Goal: Consume media (video, audio)

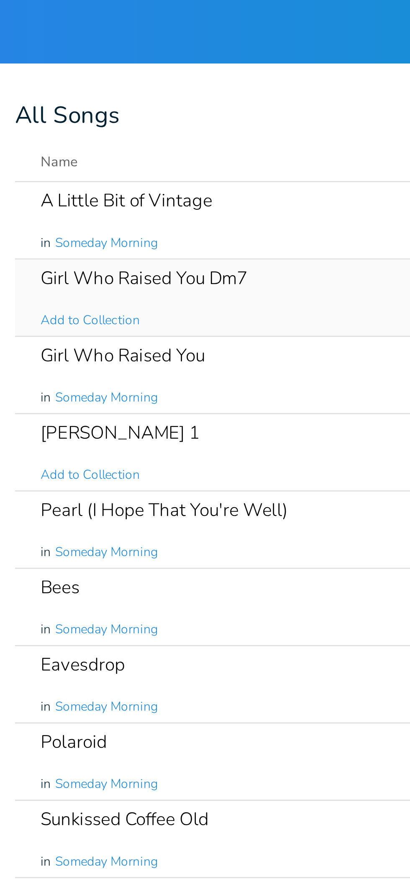
click at [209, 108] on div "Girl Who Raised You Dm7 Add to Collection" at bounding box center [217, 117] width 181 height 30
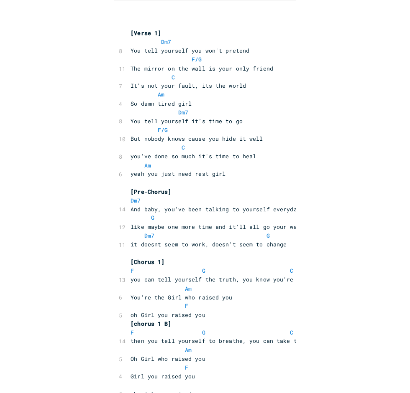
scroll to position [12, 0]
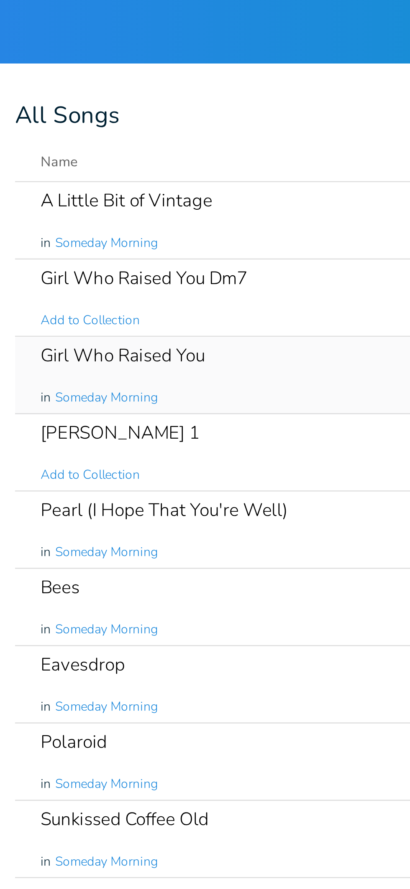
click at [205, 144] on div "Girl Who Raised You in Someday Morning" at bounding box center [217, 148] width 181 height 30
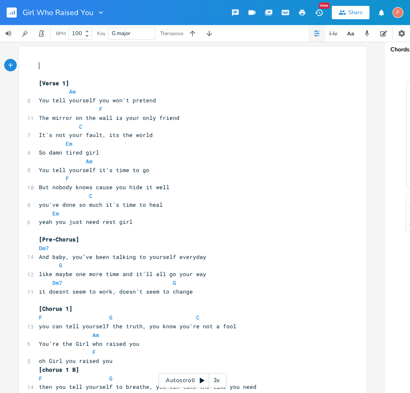
click at [194, 384] on div "Autoscroll 3x" at bounding box center [192, 380] width 68 height 15
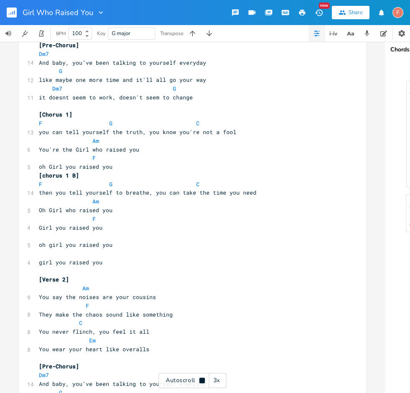
scroll to position [196, 0]
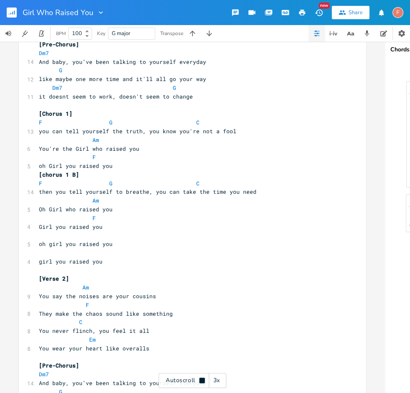
click at [201, 382] on icon at bounding box center [201, 380] width 5 height 5
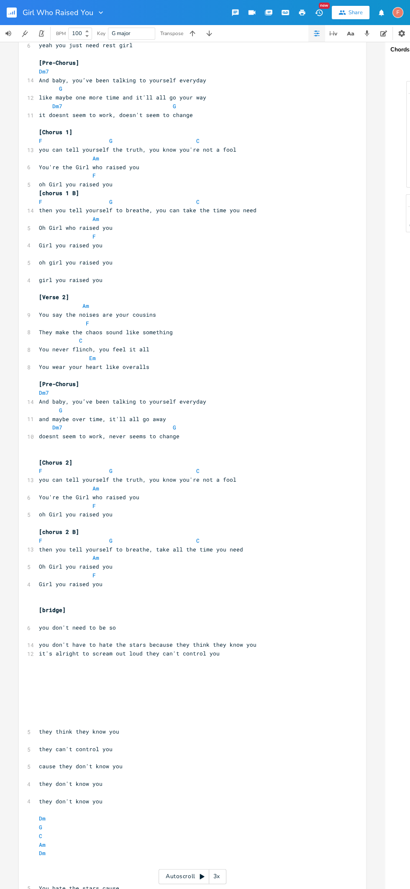
scroll to position [13, 0]
